Goal: Understand process/instructions

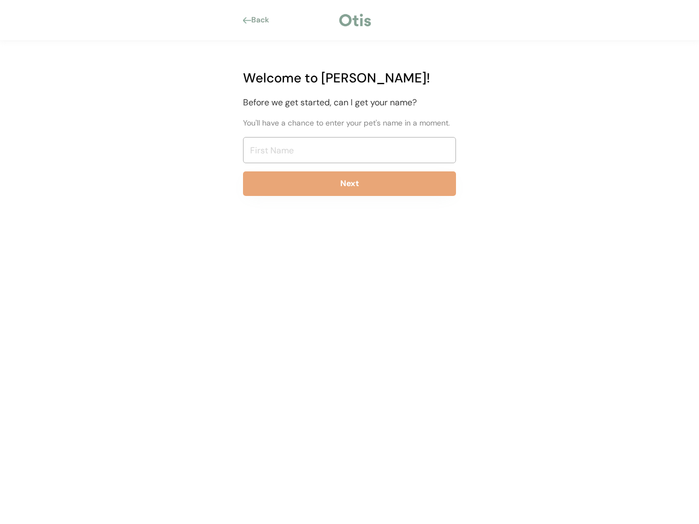
click at [350, 262] on div "Back Welcome to [PERSON_NAME]! Before we get started, can I get your name? You'…" at bounding box center [349, 262] width 699 height 524
click at [350, 20] on div at bounding box center [354, 20] width 35 height 16
click at [259, 20] on div "Back" at bounding box center [263, 20] width 25 height 11
click at [247, 20] on div at bounding box center [247, 20] width 8 height 7
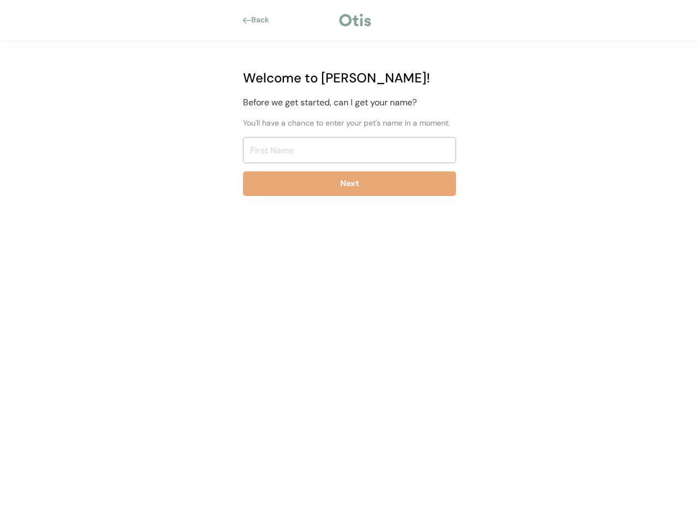
click at [263, 20] on div "Back" at bounding box center [263, 20] width 25 height 11
click at [306, 20] on div at bounding box center [307, 20] width 62 height 11
click at [355, 20] on div at bounding box center [354, 20] width 35 height 16
click at [414, 20] on div at bounding box center [415, 20] width 84 height 11
click at [350, 137] on div "Welcome to [PERSON_NAME]! Before we get started, can I get your name? You'll ha…" at bounding box center [350, 136] width 246 height 191
